Goal: Transaction & Acquisition: Purchase product/service

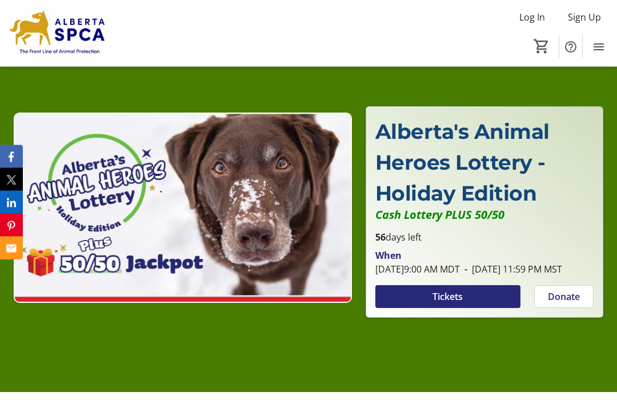
scroll to position [72, 0]
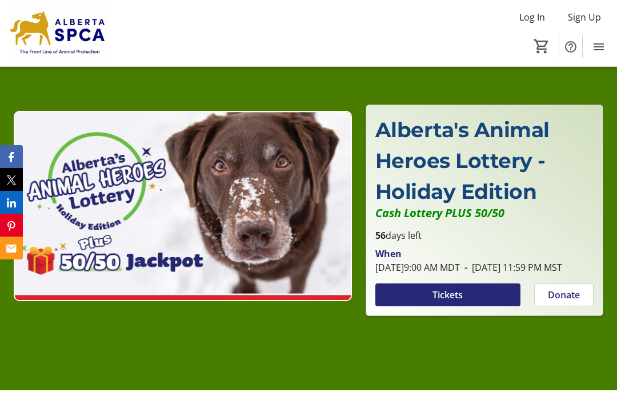
click at [450, 302] on span "Tickets" at bounding box center [448, 295] width 30 height 14
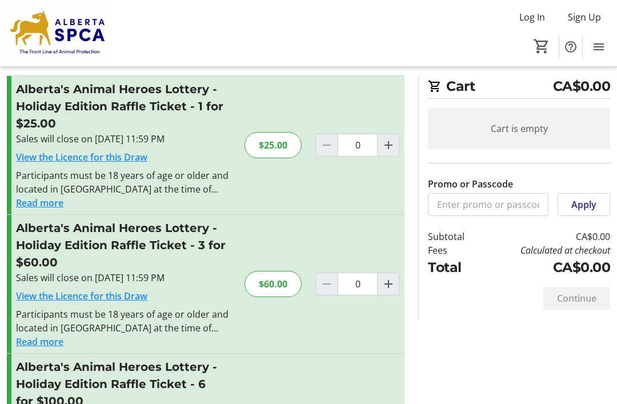
scroll to position [22, 0]
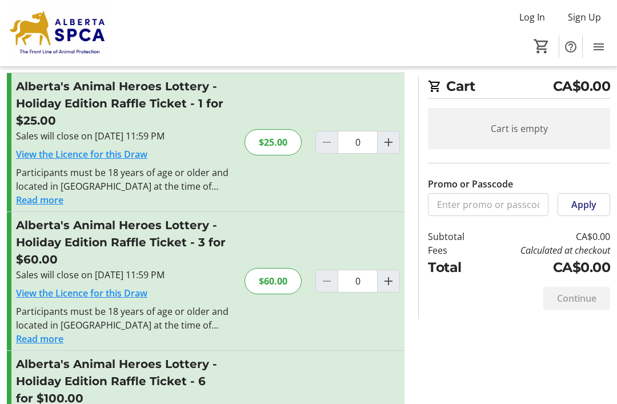
click at [382, 137] on mat-icon "Increment by one" at bounding box center [389, 142] width 14 height 14
type input "1"
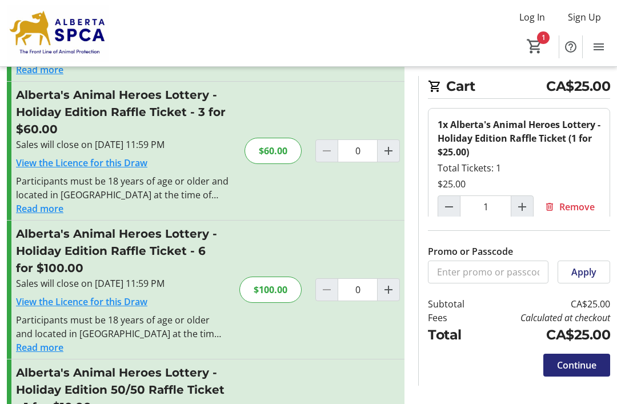
scroll to position [155, 0]
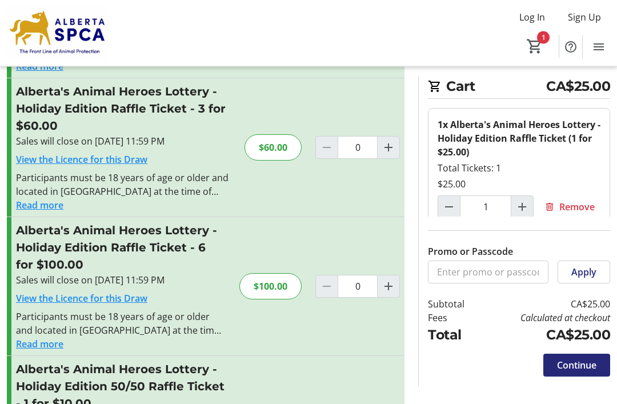
click at [584, 372] on span "Continue" at bounding box center [576, 365] width 39 height 14
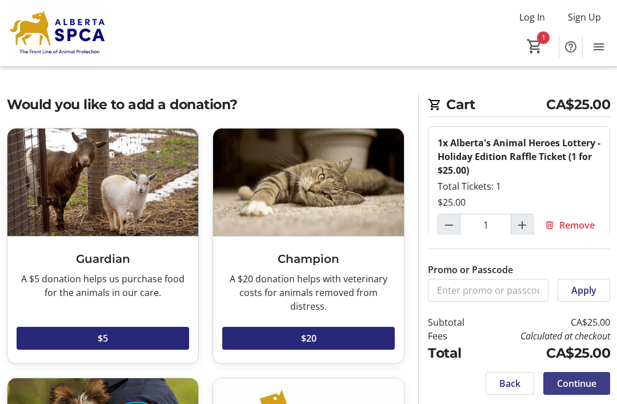
click at [584, 390] on span "Continue" at bounding box center [576, 384] width 39 height 14
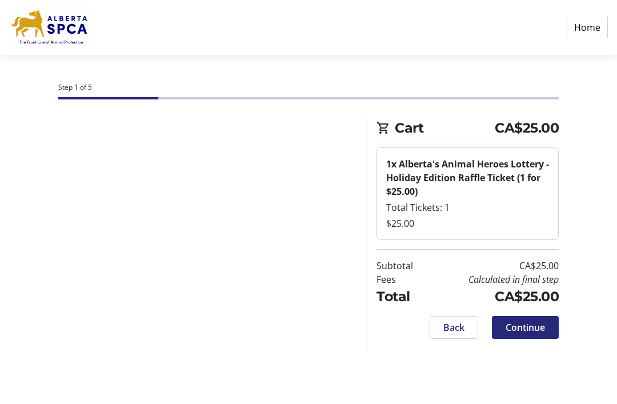
select select "CA"
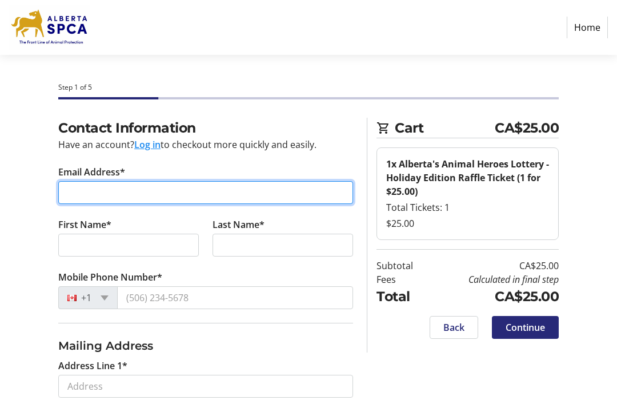
click at [74, 191] on input "Email Address*" at bounding box center [205, 192] width 295 height 23
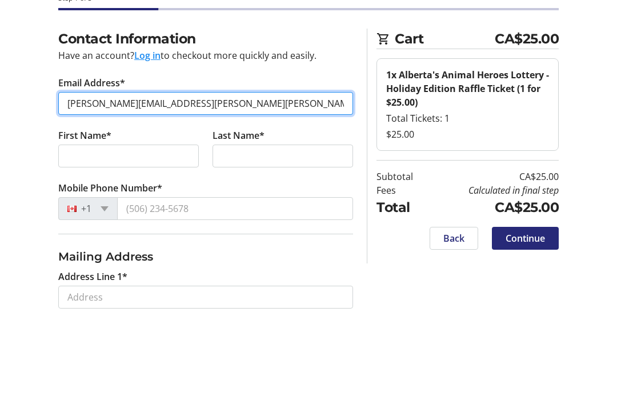
type input "[PERSON_NAME][EMAIL_ADDRESS][PERSON_NAME][PERSON_NAME][DOMAIN_NAME]"
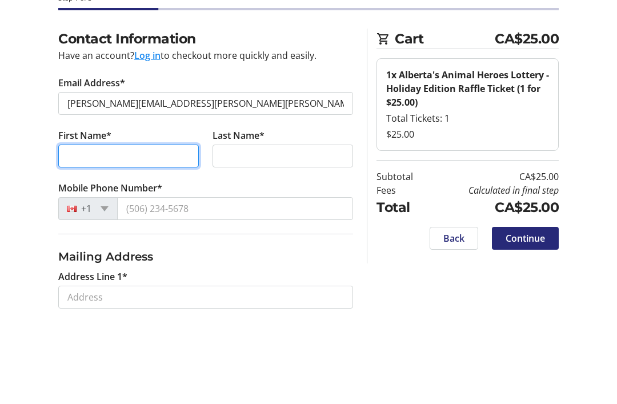
click at [66, 234] on input "First Name*" at bounding box center [128, 245] width 141 height 23
type input "[PERSON_NAME]"
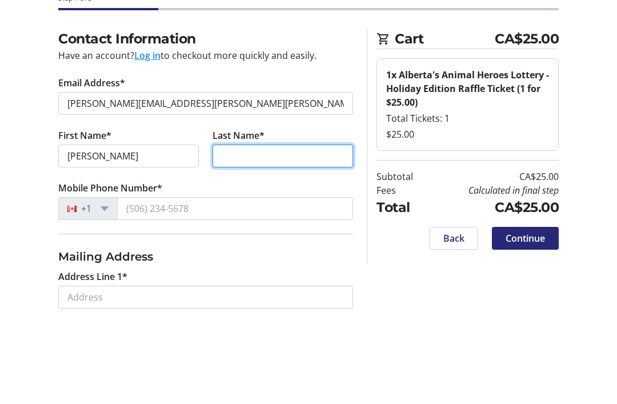
click at [235, 234] on input "Last Name*" at bounding box center [283, 245] width 141 height 23
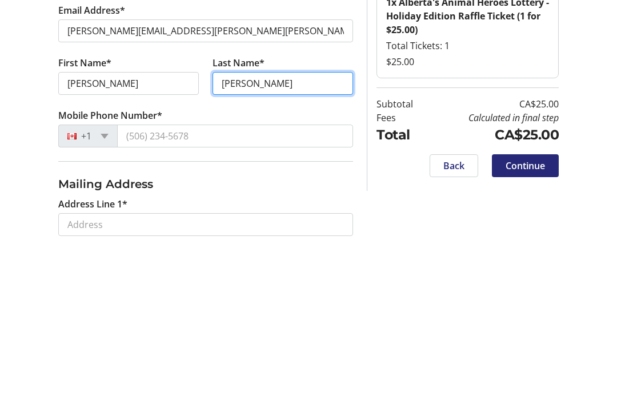
type input "[PERSON_NAME]"
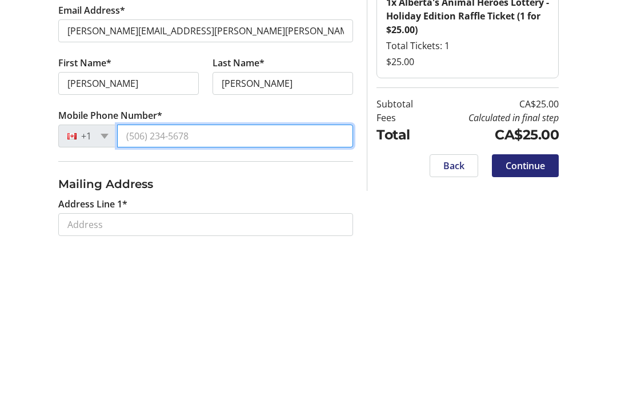
click at [133, 286] on input "Mobile Phone Number*" at bounding box center [235, 297] width 236 height 23
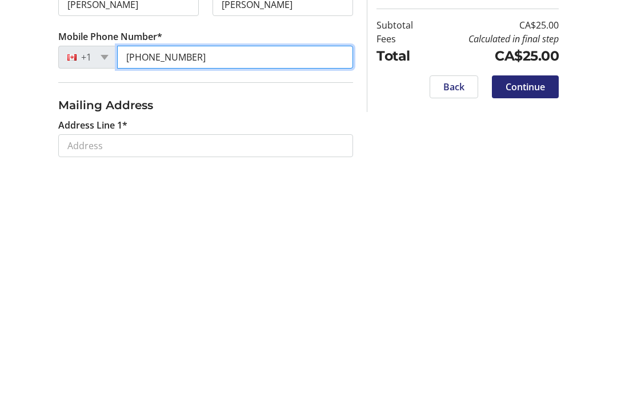
scroll to position [12, 0]
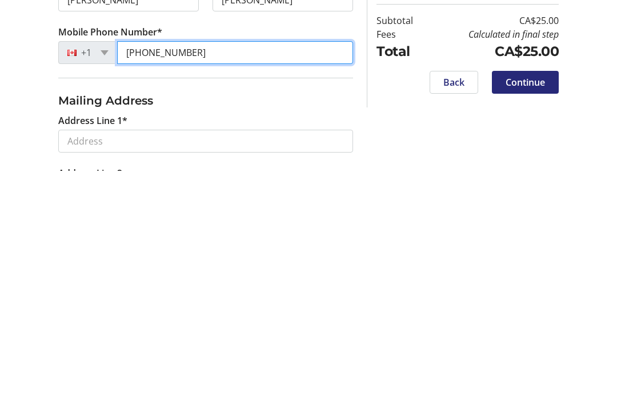
type input "[PHONE_NUMBER]"
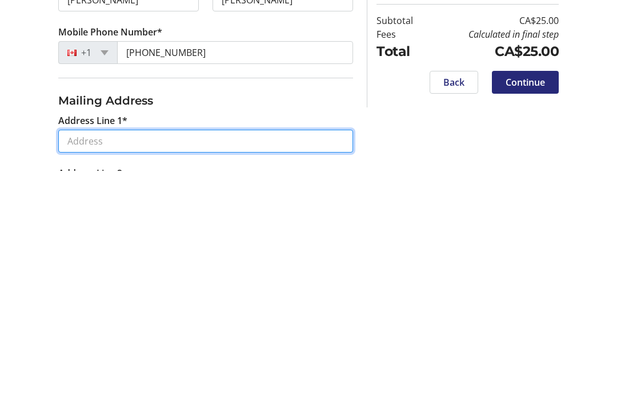
click at [79, 363] on input "Address Line 1*" at bounding box center [205, 374] width 295 height 23
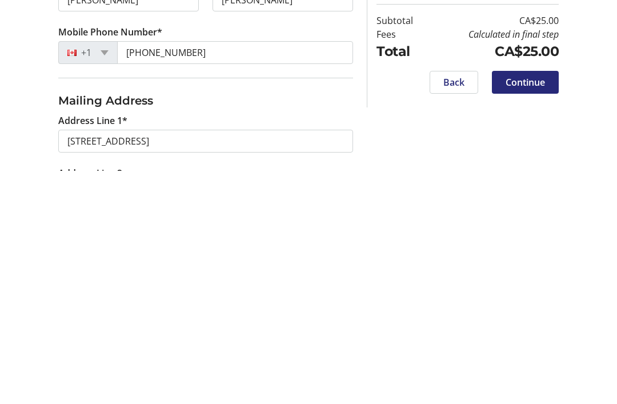
type input "[STREET_ADDRESS]"
type input "St. [PERSON_NAME]"
select select "AB"
type input "T8N 5N5"
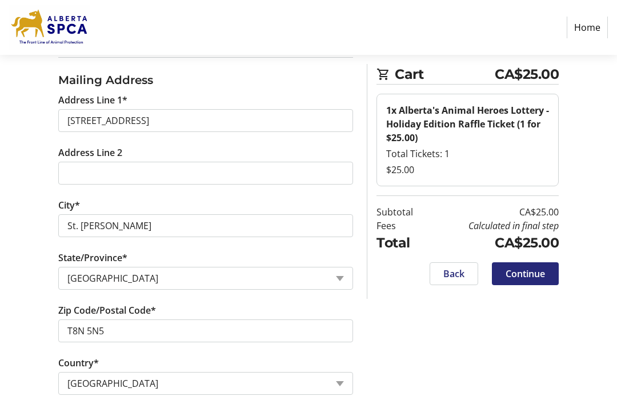
scroll to position [318, 0]
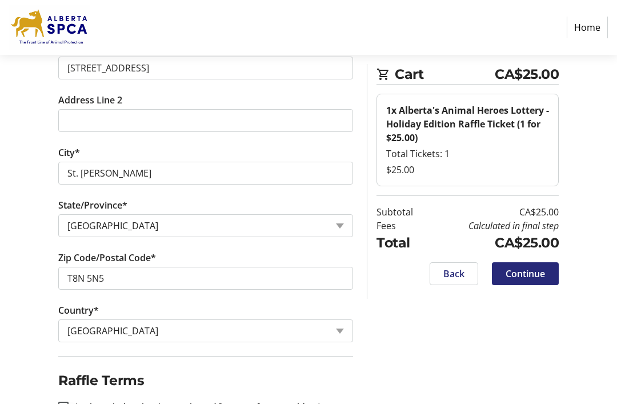
click at [69, 403] on div at bounding box center [63, 406] width 27 height 27
checkbox input "true"
click at [531, 274] on span "Continue" at bounding box center [525, 274] width 39 height 14
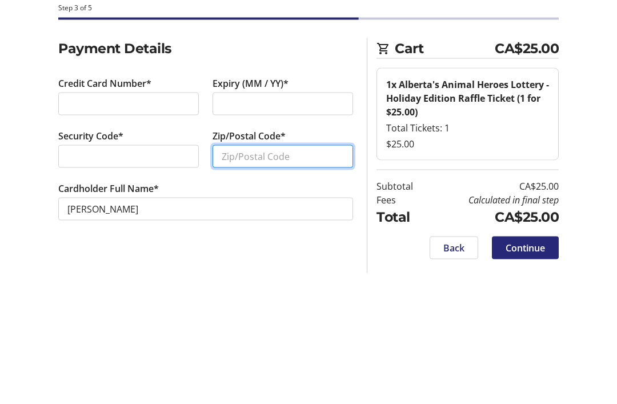
click at [222, 225] on input "Zip/Postal Code*" at bounding box center [283, 236] width 141 height 23
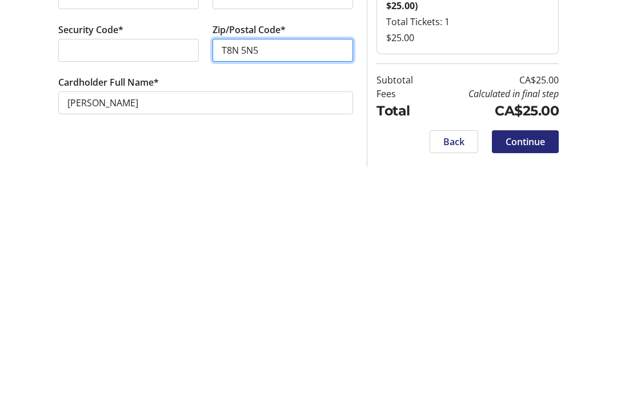
type input "T8N 5N5"
click at [521, 314] on span at bounding box center [525, 327] width 67 height 27
